Goal: Task Accomplishment & Management: Manage account settings

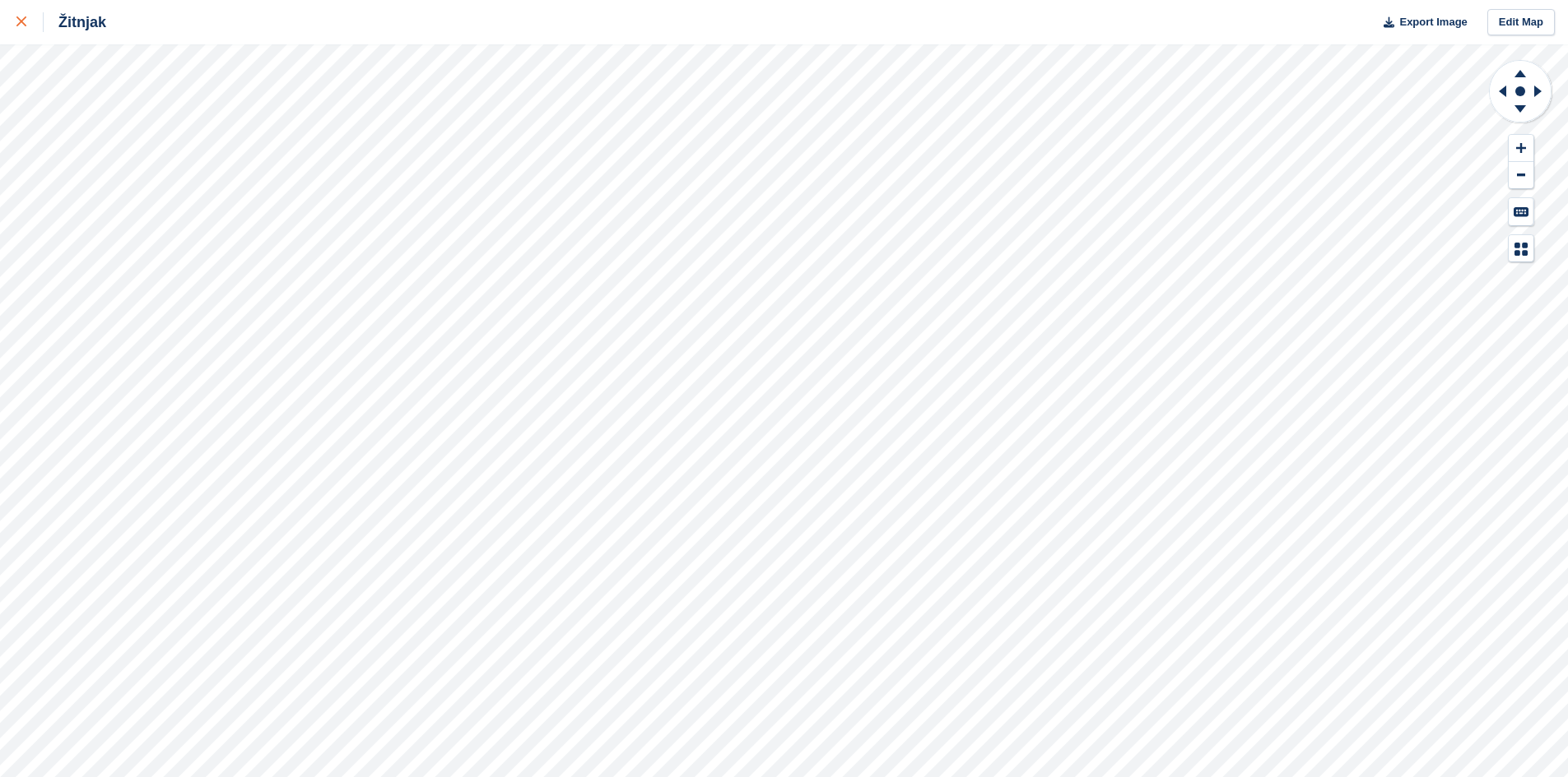
click at [31, 16] on div at bounding box center [30, 22] width 27 height 20
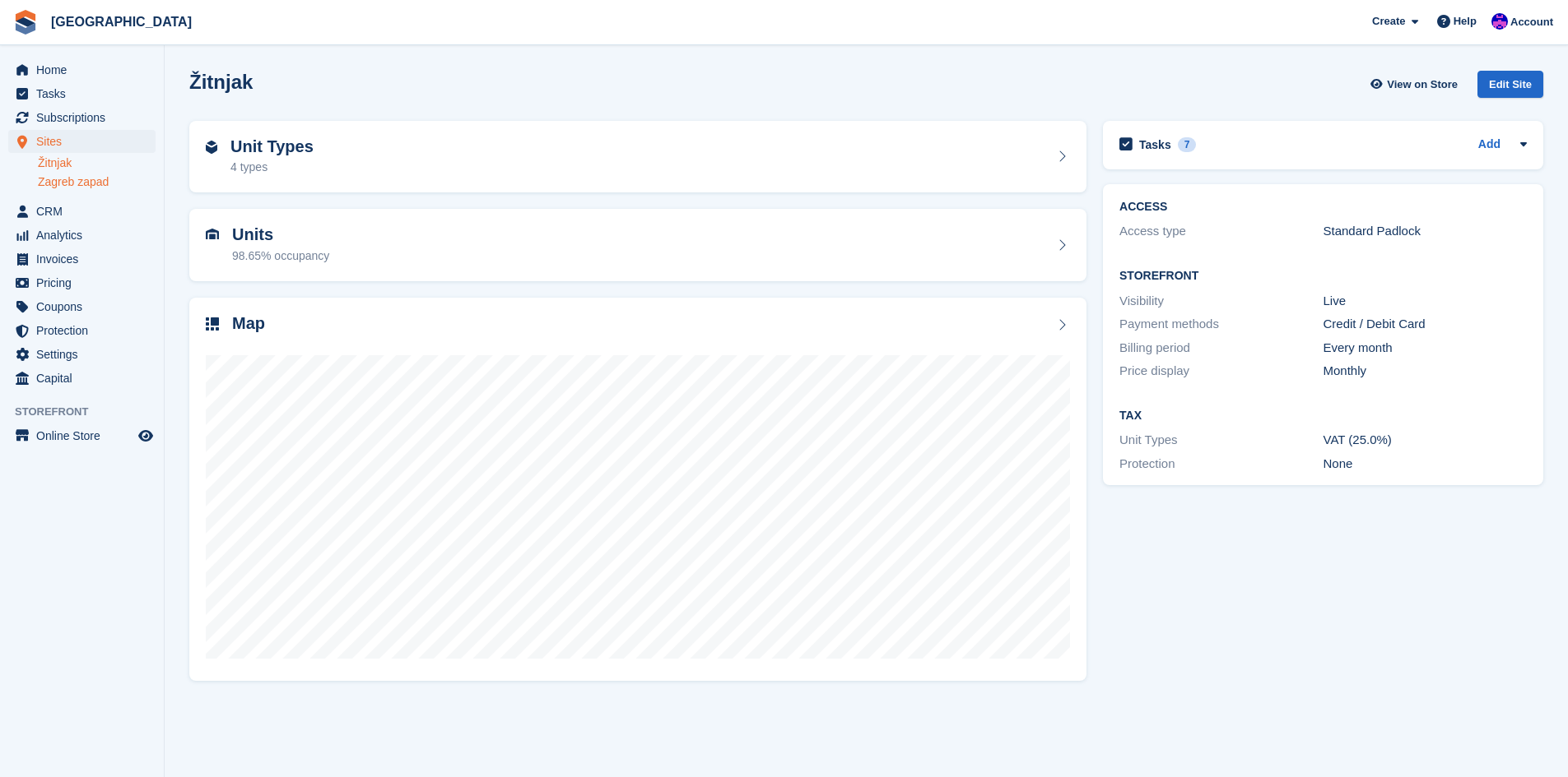
click at [78, 184] on link "Zagreb zapad" at bounding box center [96, 181] width 118 height 16
click at [328, 347] on div at bounding box center [638, 500] width 864 height 329
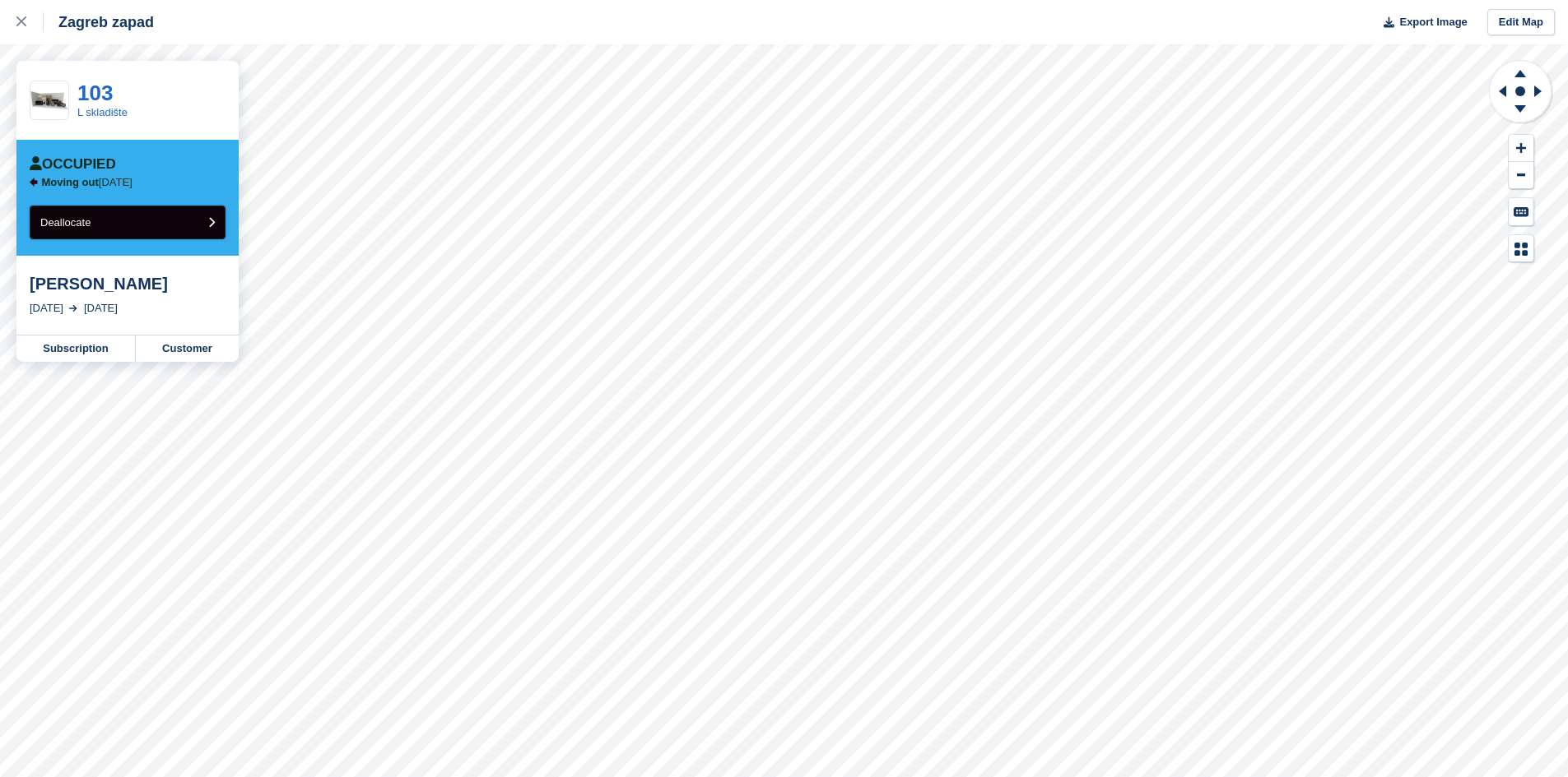
click at [147, 226] on button "Deallocate" at bounding box center [127, 223] width 196 height 34
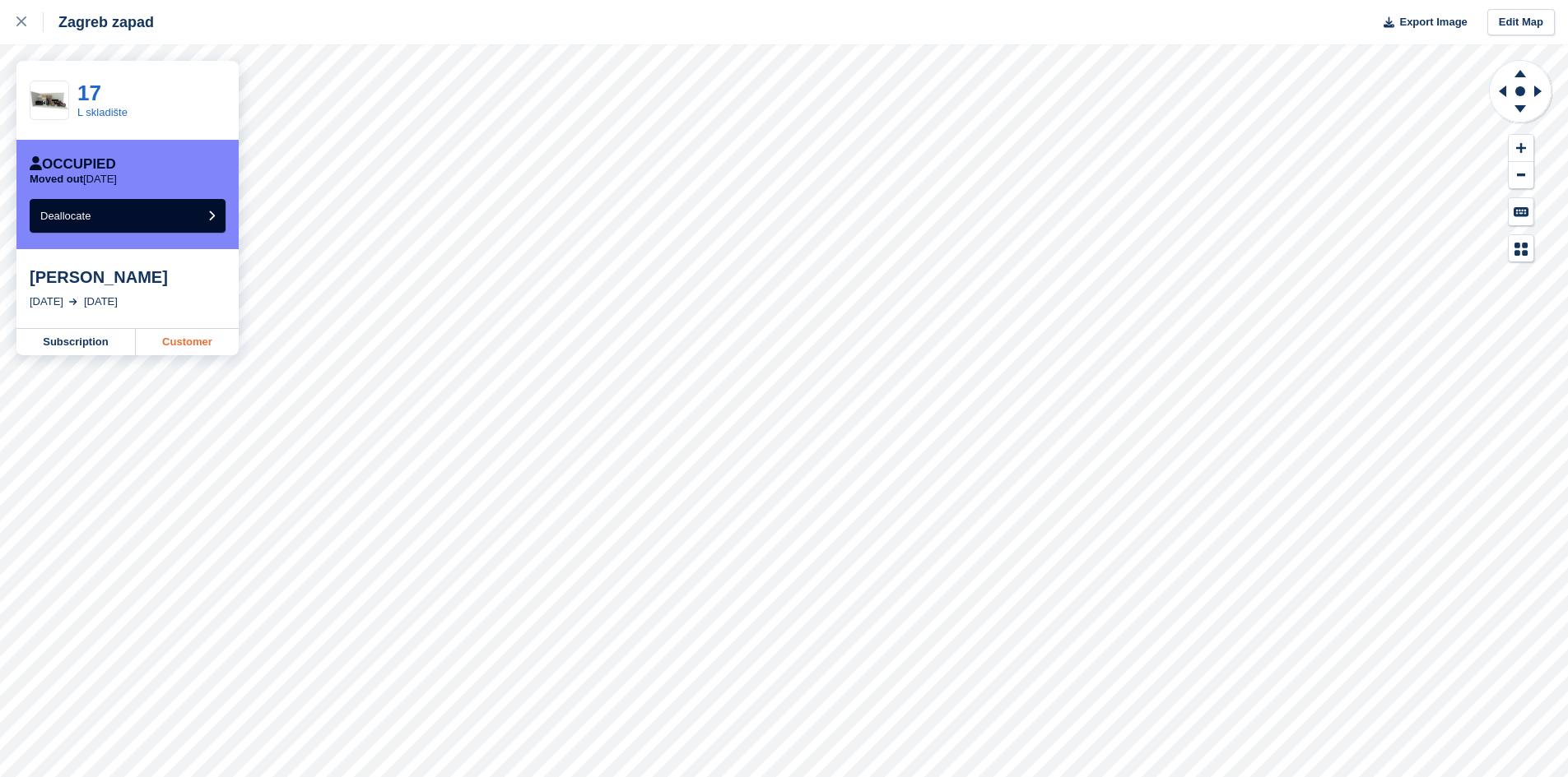
click at [171, 344] on link "Customer" at bounding box center [187, 342] width 103 height 26
click at [180, 372] on link "Customer" at bounding box center [187, 362] width 103 height 26
